Goal: Information Seeking & Learning: Learn about a topic

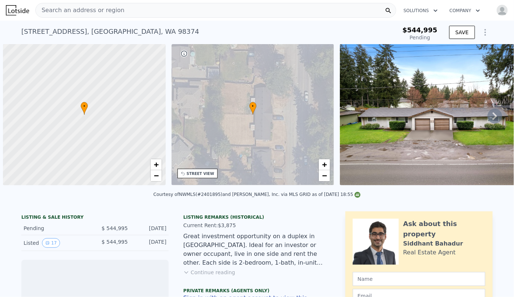
scroll to position [0, 3]
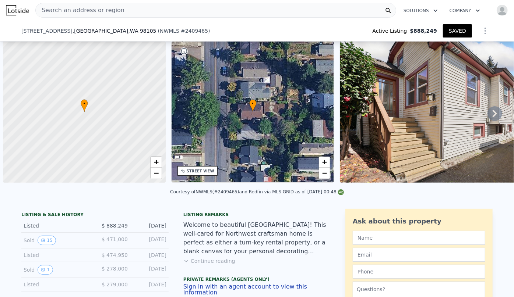
scroll to position [0, 3]
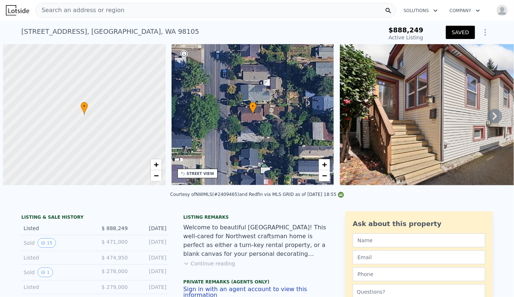
scroll to position [0, 3]
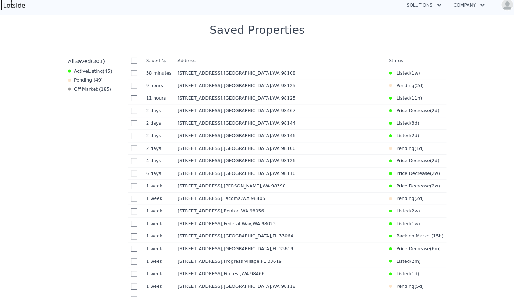
scroll to position [295, 0]
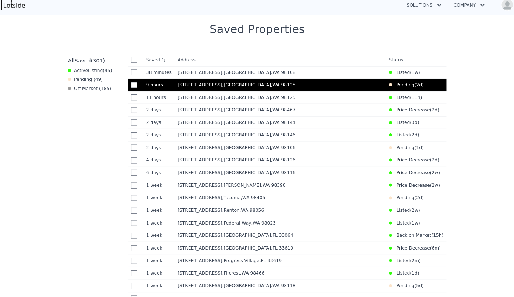
click at [252, 91] on div "13032 27th Ave NE , Seattle , WA 98125" at bounding box center [279, 89] width 201 height 6
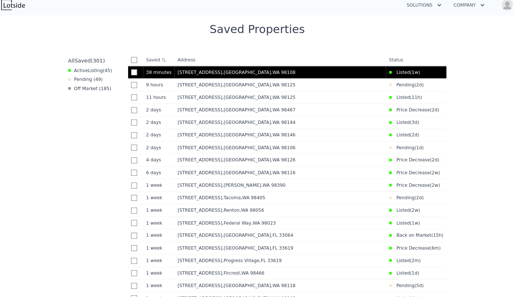
click at [316, 78] on div "1709 S Juneau St , Seattle , WA 98108" at bounding box center [279, 77] width 201 height 6
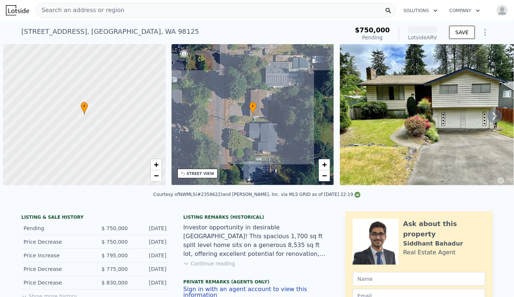
scroll to position [0, 3]
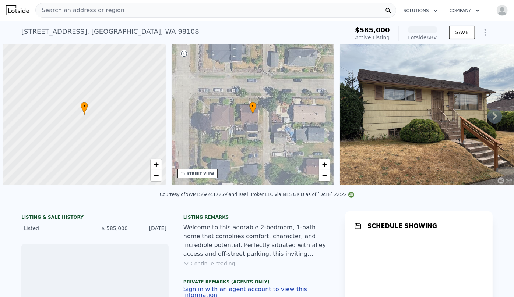
scroll to position [0, 3]
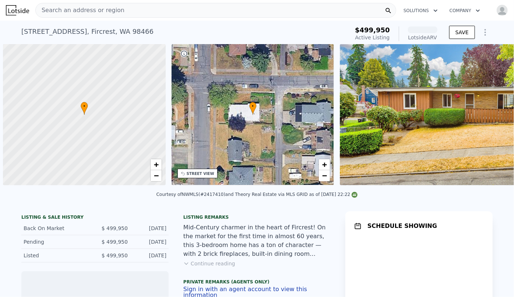
scroll to position [0, 3]
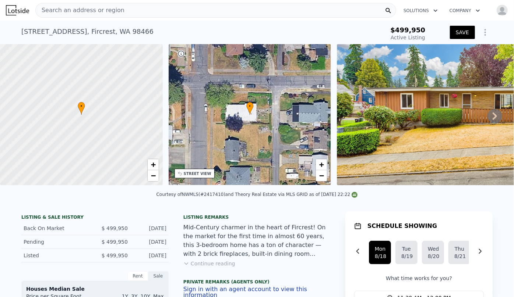
drag, startPoint x: 495, startPoint y: 13, endPoint x: 491, endPoint y: 19, distance: 6.8
click at [496, 13] on img "button" at bounding box center [502, 10] width 12 height 12
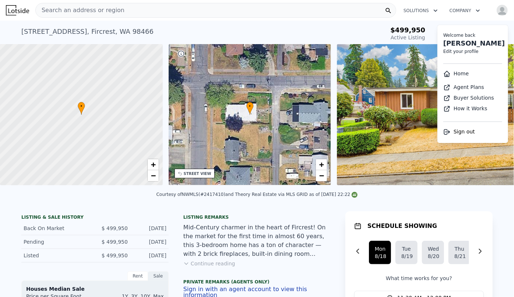
click at [456, 71] on link "Home" at bounding box center [455, 74] width 25 height 6
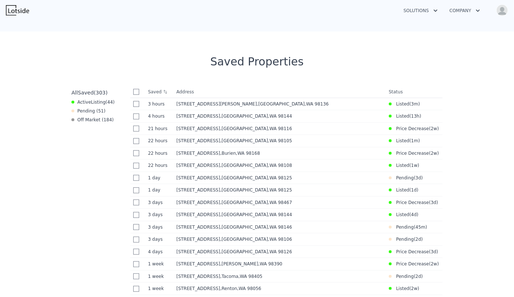
scroll to position [301, 0]
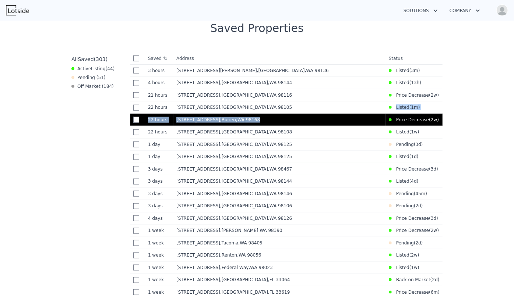
drag, startPoint x: 269, startPoint y: 113, endPoint x: 271, endPoint y: 118, distance: 5.9
click at [271, 118] on tbody "3 hours 3h 4319 SW Mills St , Seattle , WA 98136 Listed ( 3m ) 4 hours 4h 2117 …" at bounding box center [286, 187] width 312 height 247
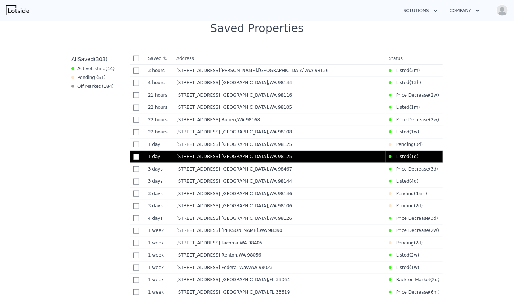
click at [279, 157] on div "12517 22nd Ave NE , Seattle , WA 98125" at bounding box center [279, 157] width 206 height 6
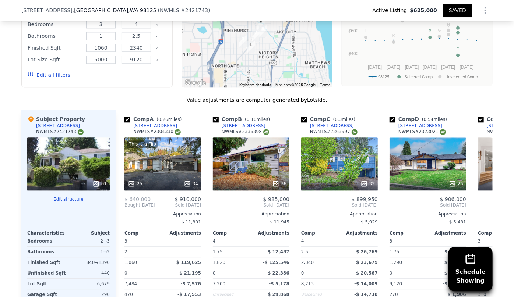
scroll to position [870, 0]
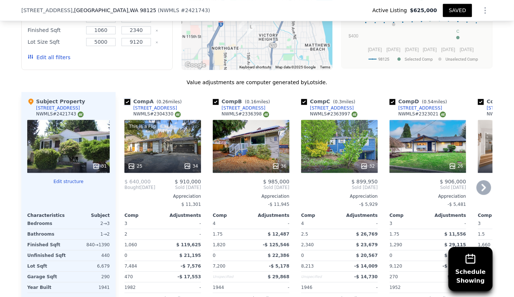
drag, startPoint x: 124, startPoint y: 100, endPoint x: 219, endPoint y: 121, distance: 97.5
click at [124, 100] on input "checkbox" at bounding box center [127, 102] width 6 height 6
checkbox input "false"
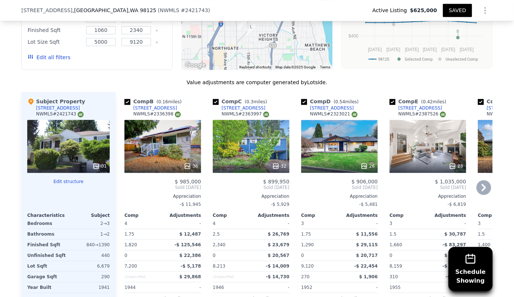
click at [482, 189] on icon at bounding box center [483, 187] width 15 height 15
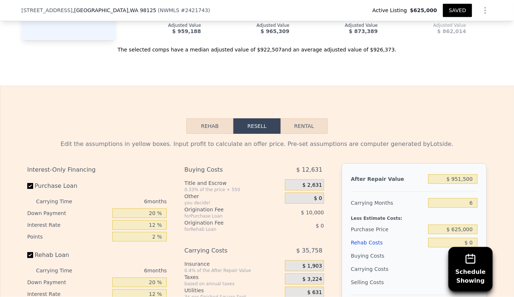
scroll to position [1238, 0]
